Goal: Navigation & Orientation: Understand site structure

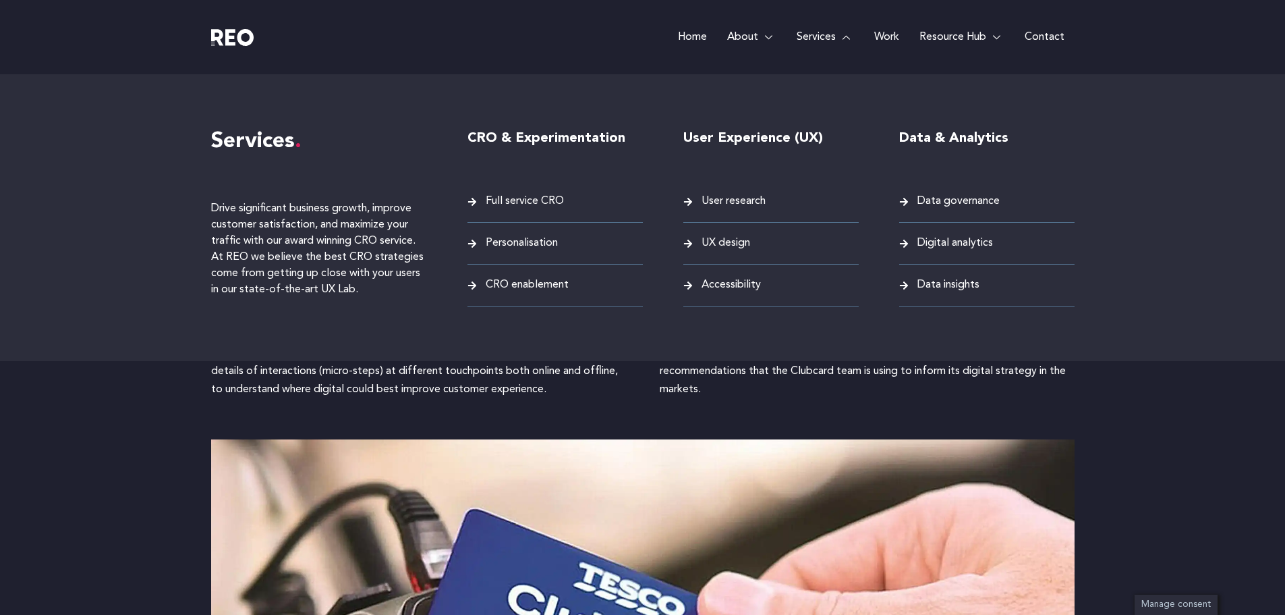
scroll to position [1619, 0]
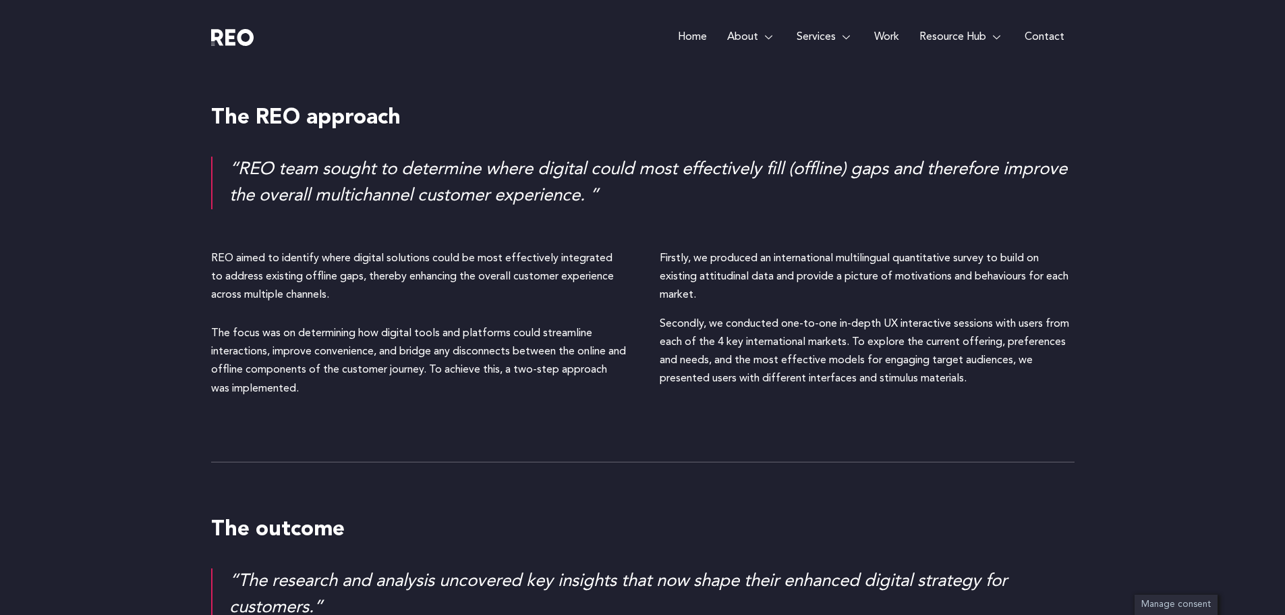
drag, startPoint x: 518, startPoint y: 235, endPoint x: 534, endPoint y: 235, distance: 15.5
click at [518, 235] on span "Personalisation" at bounding box center [520, 243] width 76 height 18
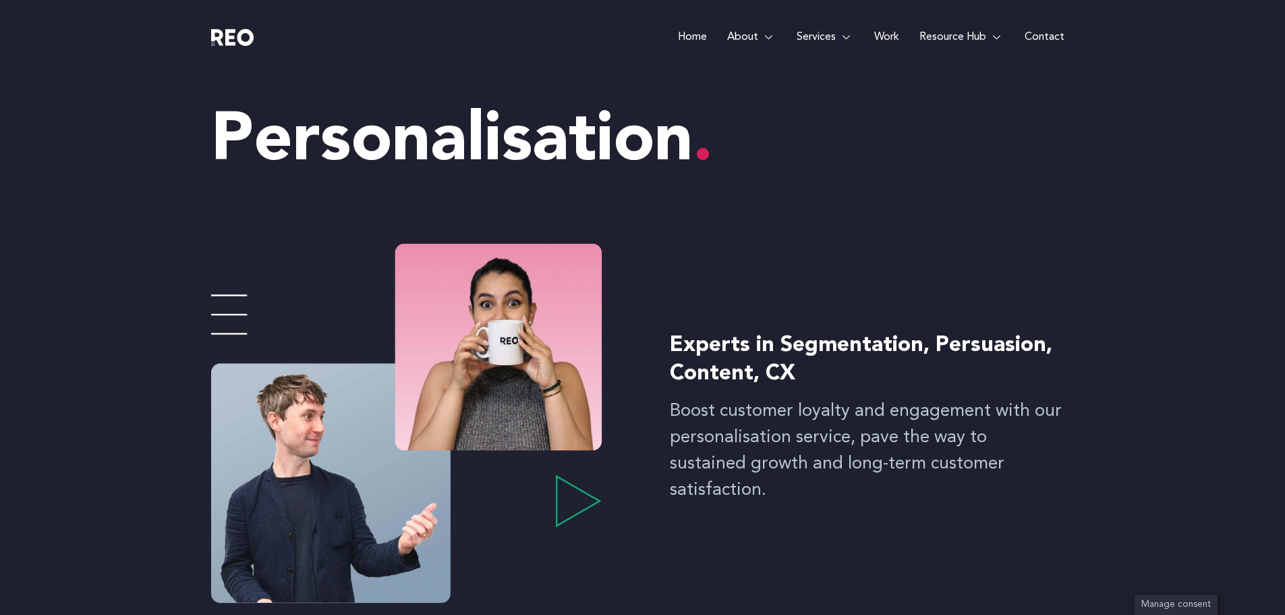
click at [554, 285] on span "CRO enablement" at bounding box center [525, 285] width 86 height 18
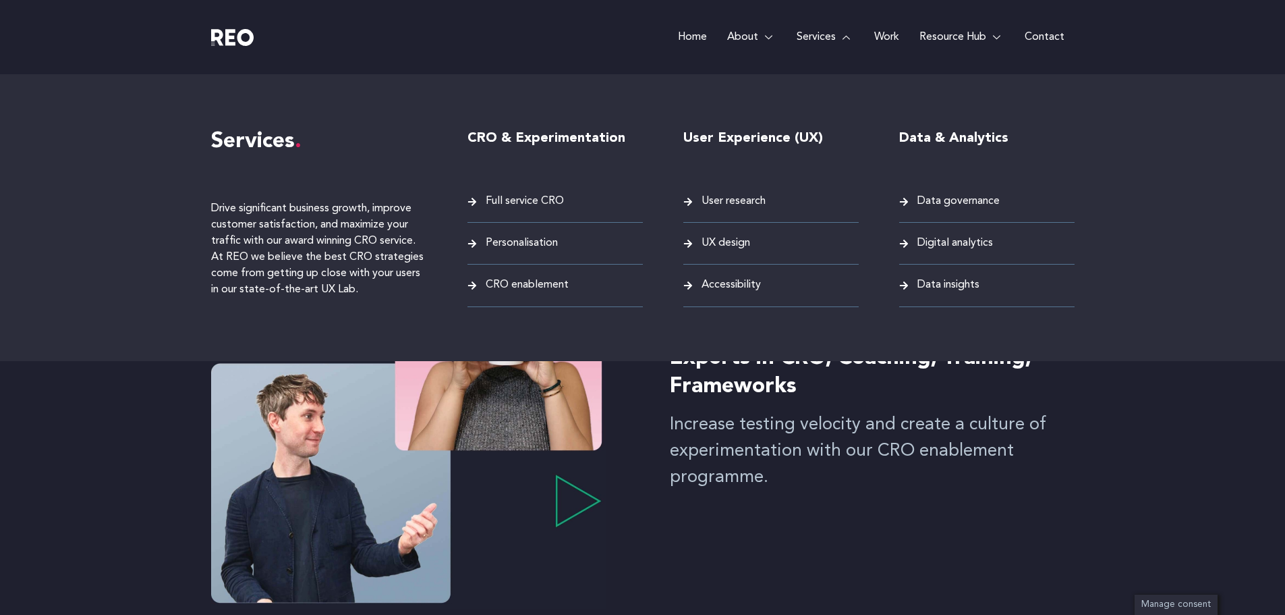
click at [540, 197] on span "Full service CRO" at bounding box center [523, 201] width 82 height 18
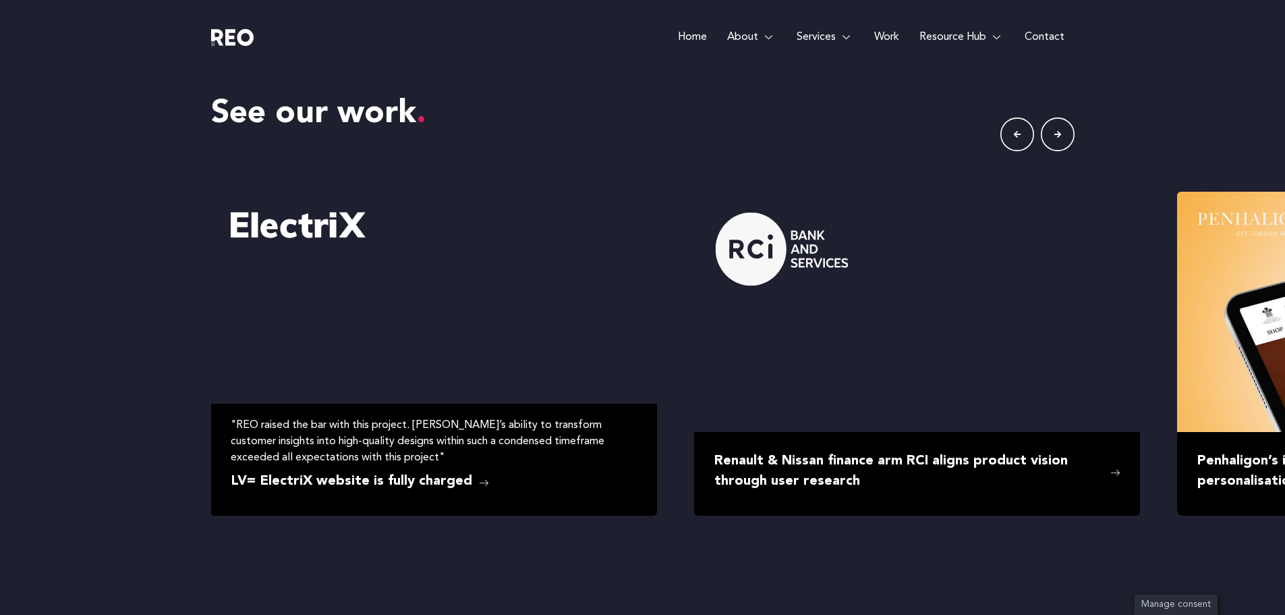
scroll to position [2354, 0]
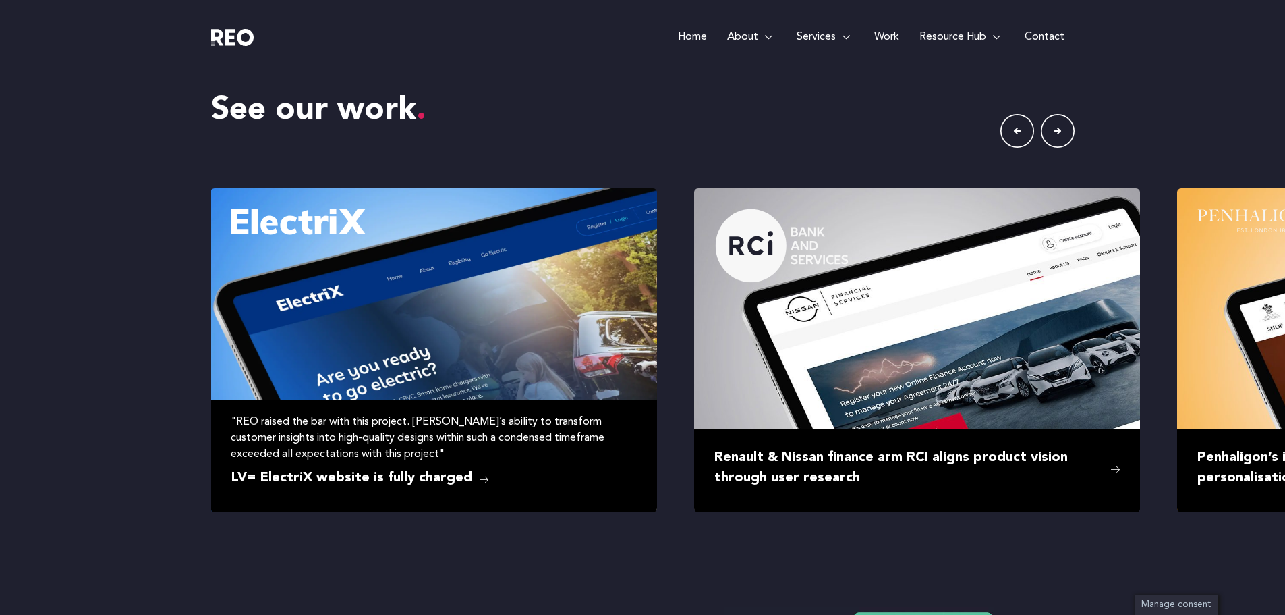
click at [591, 302] on img at bounding box center [433, 350] width 446 height 324
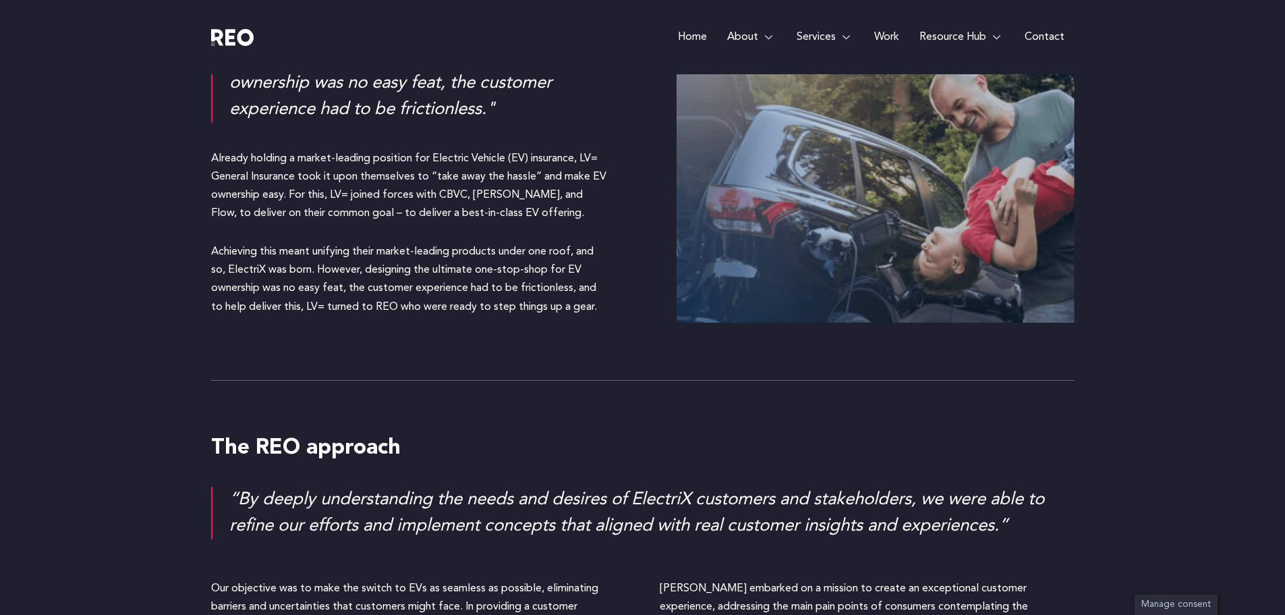
scroll to position [1012, 0]
